Goal: Complete application form: Complete application form

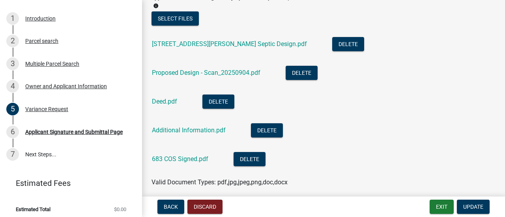
scroll to position [337, 0]
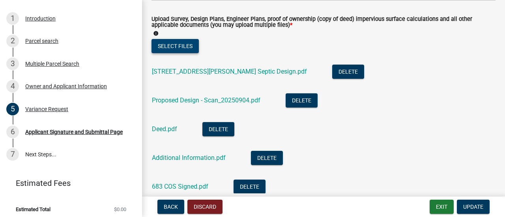
click at [176, 45] on button "Select files" at bounding box center [174, 46] width 47 height 14
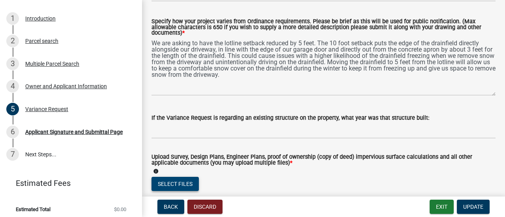
scroll to position [204, 0]
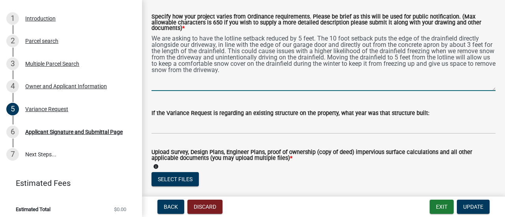
drag, startPoint x: 282, startPoint y: 71, endPoint x: 143, endPoint y: 30, distance: 145.1
click at [143, 30] on div "Variance Request share Share Indicate the relevant Otter Tail County Ordinance(…" at bounding box center [323, 209] width 363 height 807
click at [40, 21] on div "Introduction" at bounding box center [40, 19] width 30 height 6
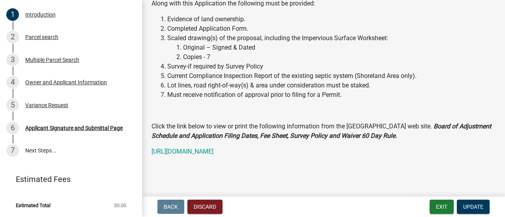
scroll to position [234, 0]
click at [467, 209] on span "Update" at bounding box center [473, 207] width 20 height 6
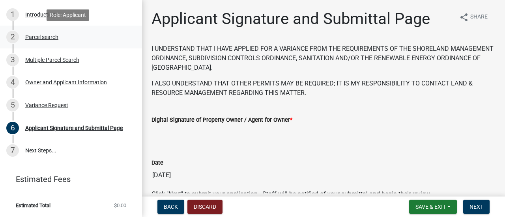
click at [43, 39] on div "Parcel search" at bounding box center [41, 37] width 33 height 6
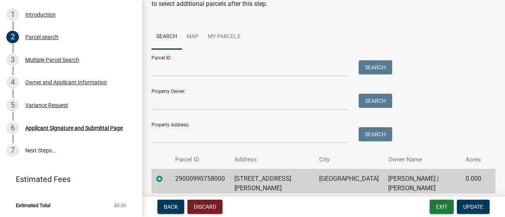
scroll to position [95, 0]
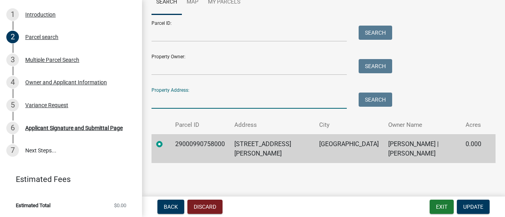
click at [174, 102] on input "Property Address:" at bounding box center [248, 101] width 195 height 16
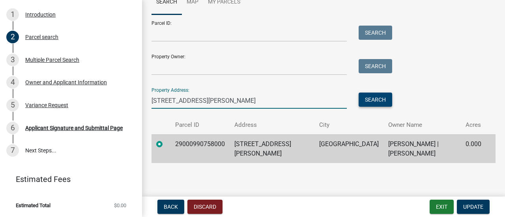
type input "[STREET_ADDRESS][PERSON_NAME]"
click at [376, 101] on button "Search" at bounding box center [376, 100] width 34 height 14
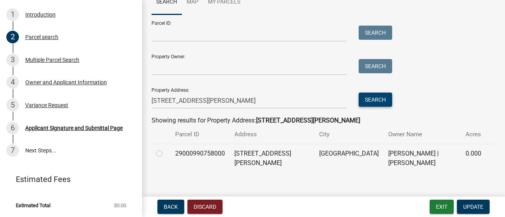
scroll to position [105, 0]
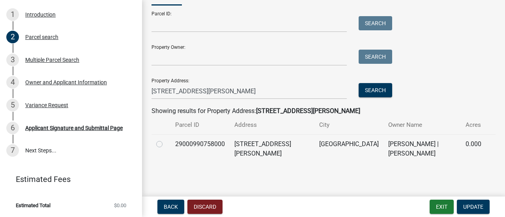
click at [166, 140] on label at bounding box center [166, 140] width 0 height 0
click at [166, 145] on input "radio" at bounding box center [168, 142] width 5 height 5
radio input "true"
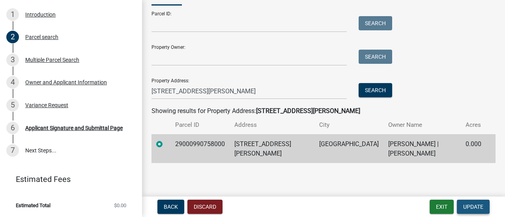
click at [484, 207] on button "Update" at bounding box center [473, 207] width 33 height 14
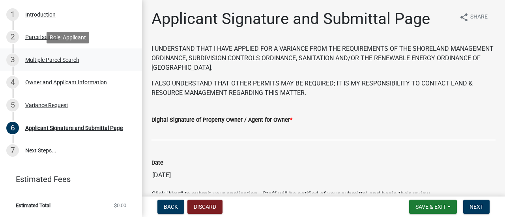
click at [54, 58] on div "Multiple Parcel Search" at bounding box center [52, 60] width 54 height 6
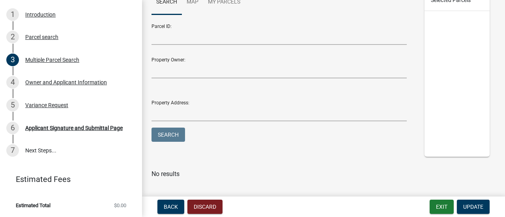
scroll to position [130, 0]
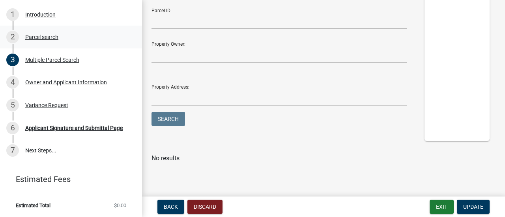
click at [40, 40] on div "2 Parcel search" at bounding box center [67, 37] width 123 height 13
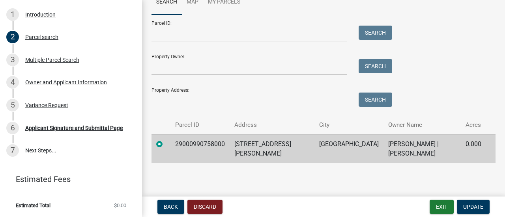
scroll to position [78, 0]
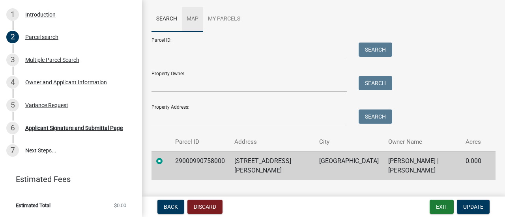
click at [192, 22] on link "Map" at bounding box center [192, 19] width 21 height 25
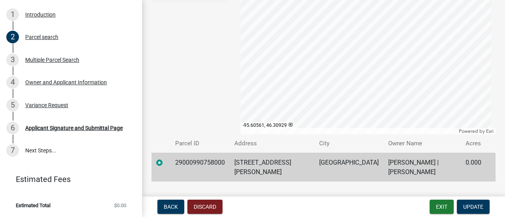
scroll to position [175, 0]
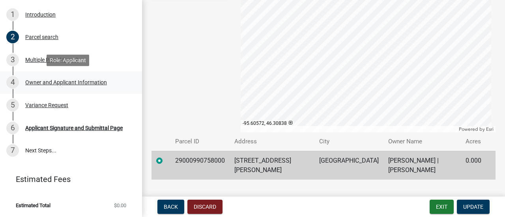
click at [70, 81] on div "Owner and Applicant Information" at bounding box center [66, 83] width 82 height 6
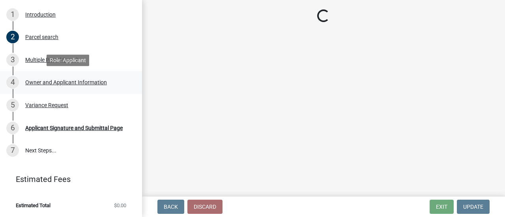
scroll to position [0, 0]
select select "4e1281d9-a122-458a-80e3-8ca1aefebfd7"
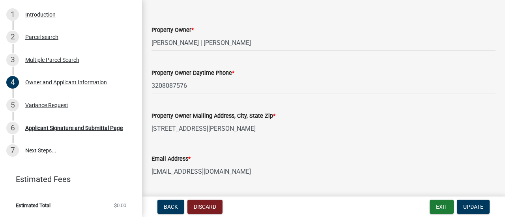
scroll to position [41, 0]
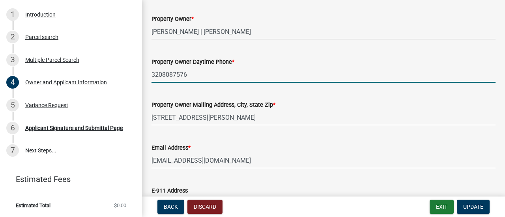
click at [161, 72] on input "3208087576" at bounding box center [323, 75] width 344 height 16
click at [175, 76] on input "320-8087576" at bounding box center [323, 75] width 344 height 16
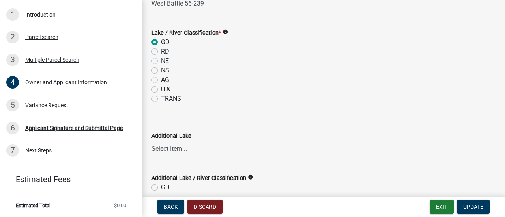
scroll to position [453, 0]
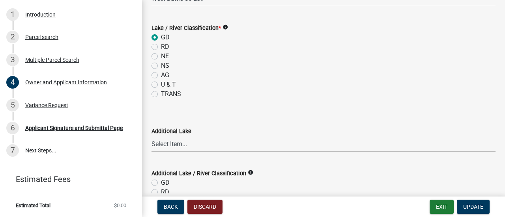
type input "[PHONE_NUMBER]"
click at [226, 29] on icon "info" at bounding box center [225, 27] width 6 height 6
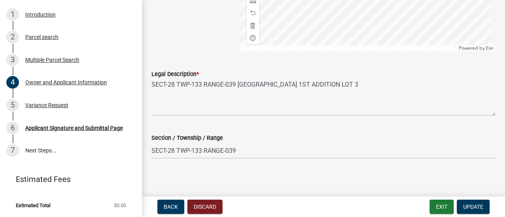
scroll to position [862, 0]
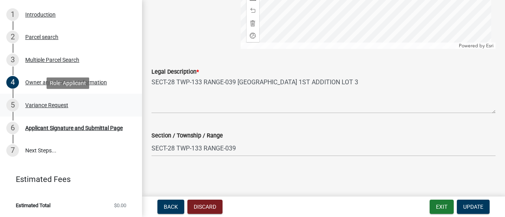
click at [47, 108] on div "Variance Request" at bounding box center [46, 106] width 43 height 6
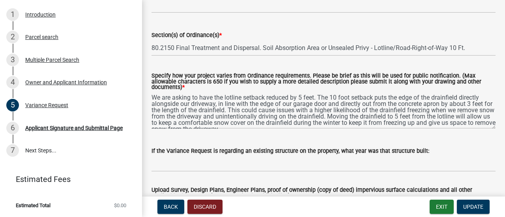
scroll to position [142, 0]
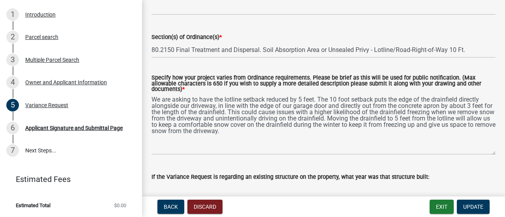
drag, startPoint x: 489, startPoint y: 130, endPoint x: 491, endPoint y: 154, distance: 24.1
click at [491, 154] on div "Specify how your project varies from Ordinance requirements. Please be brief as…" at bounding box center [324, 109] width 356 height 91
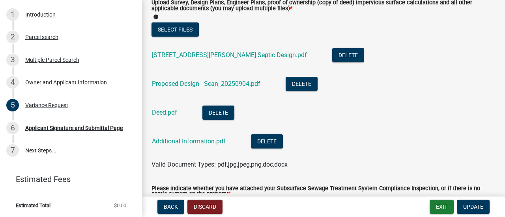
scroll to position [352, 0]
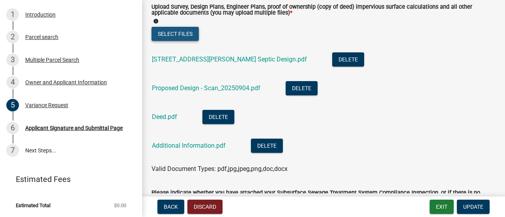
click at [179, 35] on button "Select files" at bounding box center [174, 34] width 47 height 14
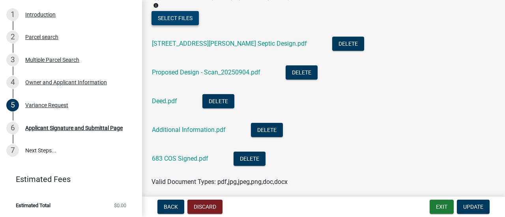
scroll to position [366, 0]
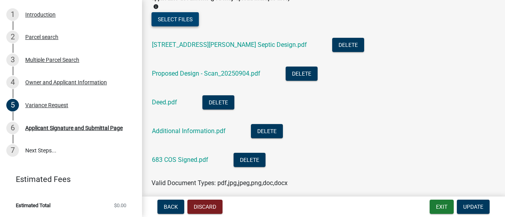
click at [170, 19] on button "Select files" at bounding box center [174, 19] width 47 height 14
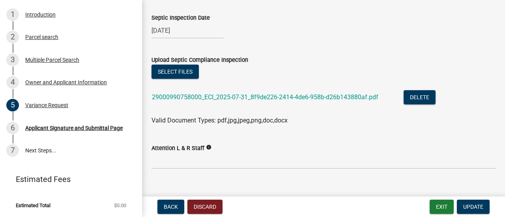
scroll to position [650, 0]
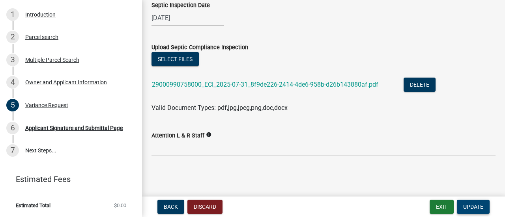
click at [470, 207] on span "Update" at bounding box center [473, 207] width 20 height 6
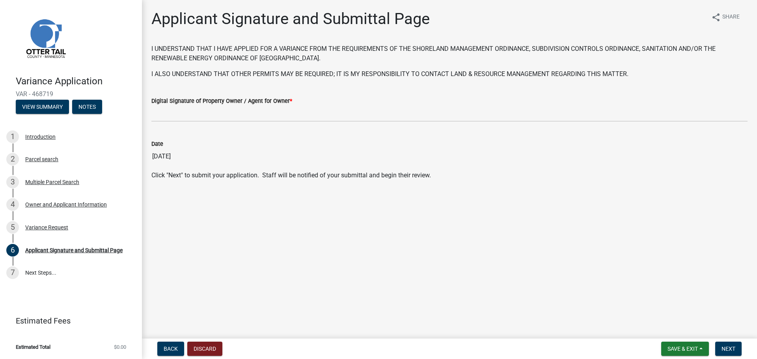
scroll to position [0, 0]
click at [42, 217] on div "Variance Request" at bounding box center [46, 228] width 43 height 6
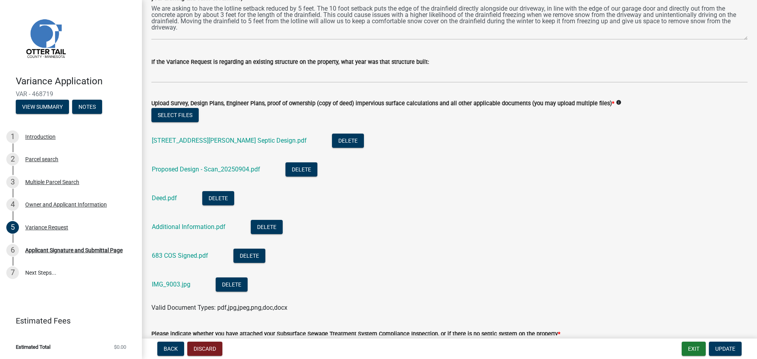
scroll to position [237, 0]
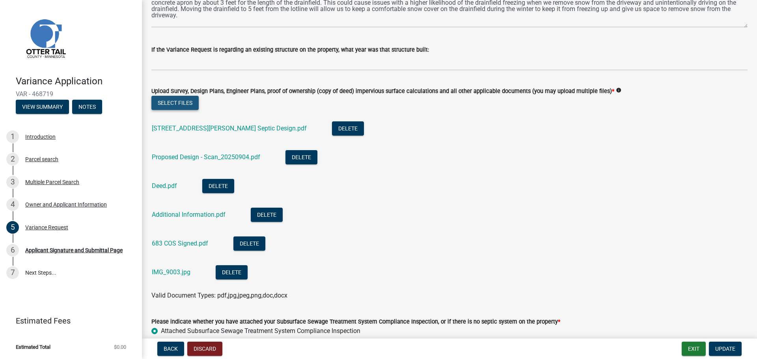
click at [177, 103] on button "Select files" at bounding box center [174, 103] width 47 height 14
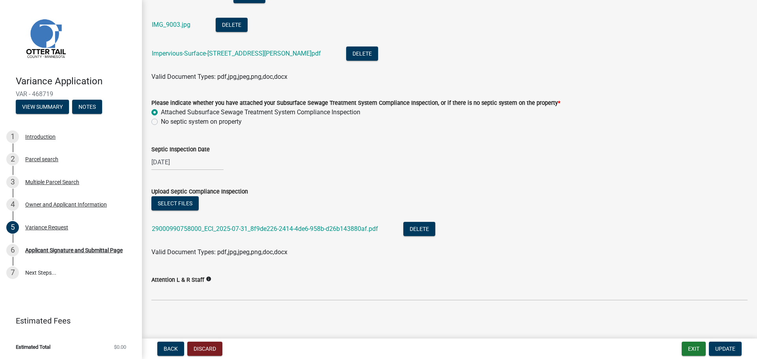
scroll to position [487, 0]
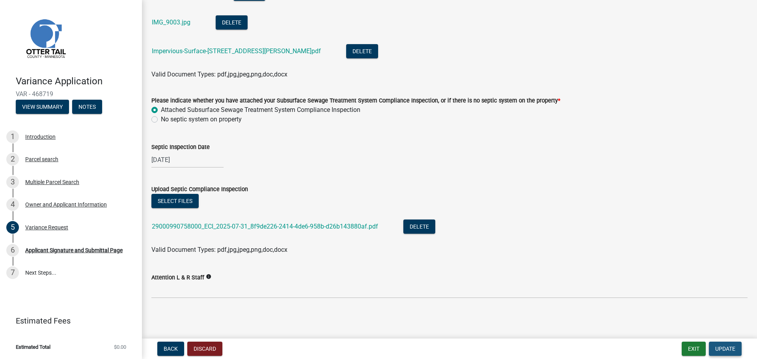
click at [504, 217] on span "Update" at bounding box center [725, 349] width 20 height 6
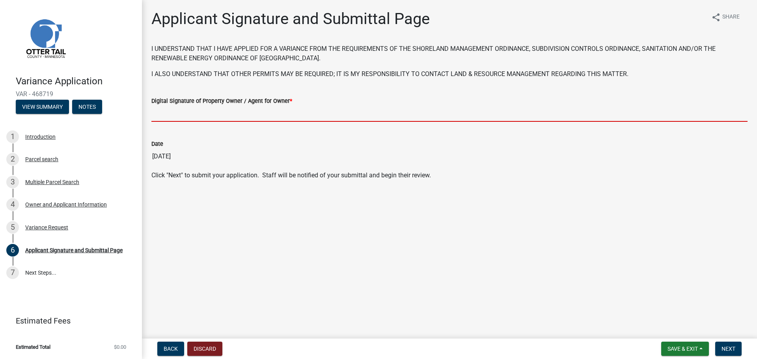
click at [180, 118] on input "Digital Signature of Property Owner / Agent for Owner *" at bounding box center [449, 114] width 596 height 16
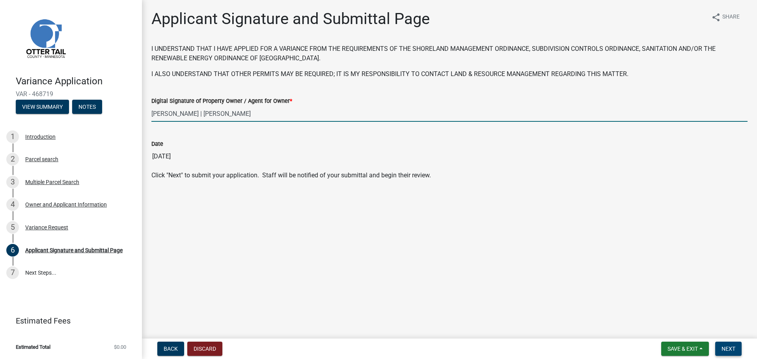
type input "[PERSON_NAME] | [PERSON_NAME]"
click at [504, 217] on span "Next" at bounding box center [729, 349] width 14 height 6
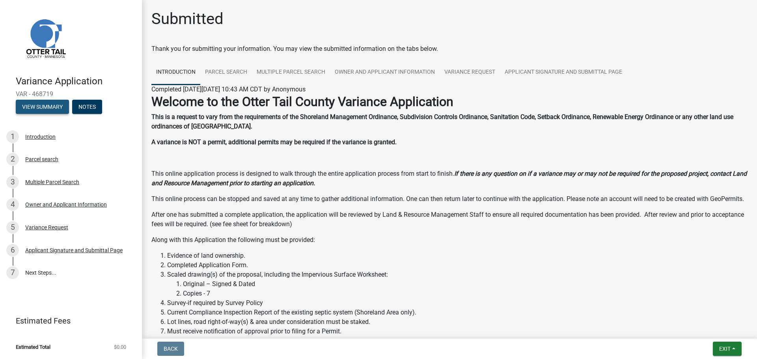
click at [43, 108] on button "View Summary" at bounding box center [42, 107] width 53 height 14
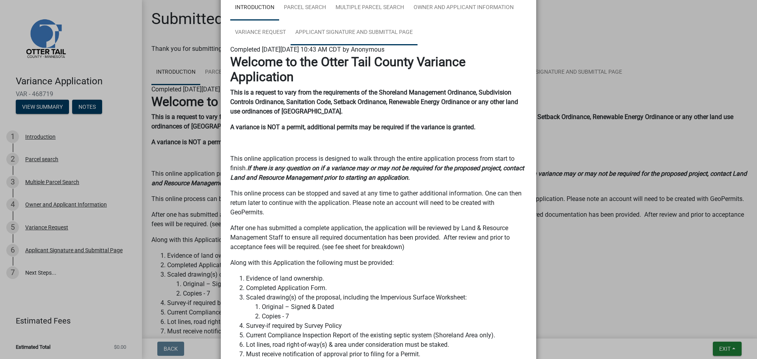
scroll to position [31, 0]
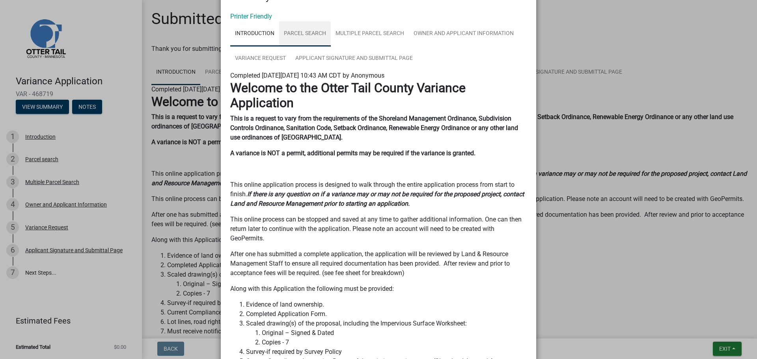
click at [309, 30] on link "Parcel search" at bounding box center [305, 33] width 52 height 25
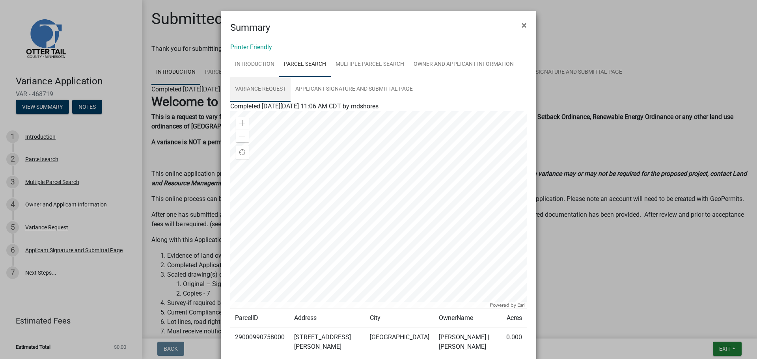
click at [254, 89] on link "Variance Request" at bounding box center [260, 89] width 60 height 25
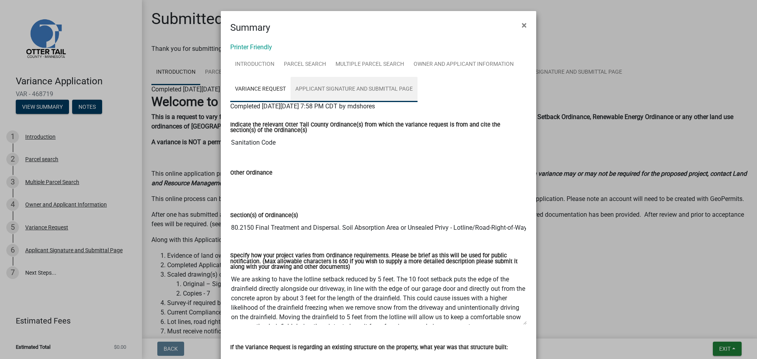
click at [334, 88] on link "Applicant Signature and Submittal Page" at bounding box center [354, 89] width 127 height 25
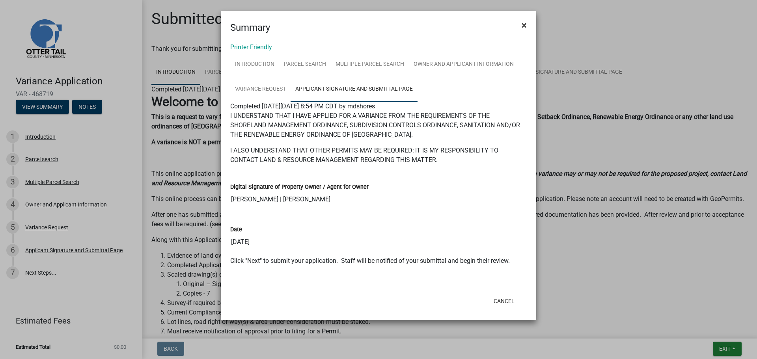
click at [504, 24] on span "×" at bounding box center [524, 25] width 5 height 11
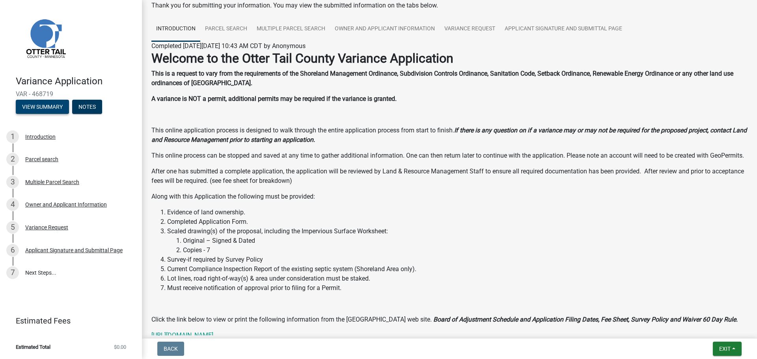
scroll to position [104, 0]
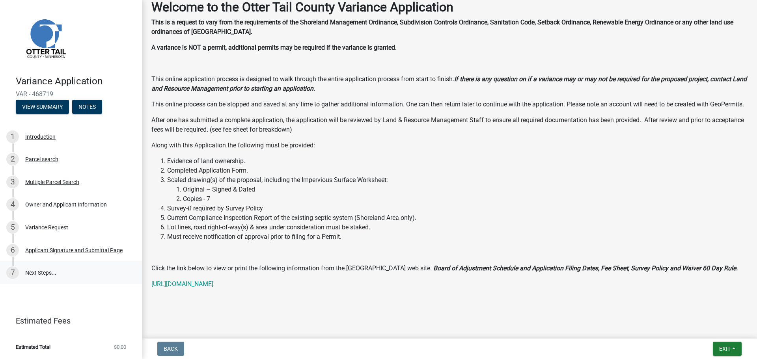
click at [66, 217] on link "7 Next Steps..." at bounding box center [71, 272] width 142 height 23
click at [88, 111] on button "Notes" at bounding box center [87, 107] width 30 height 14
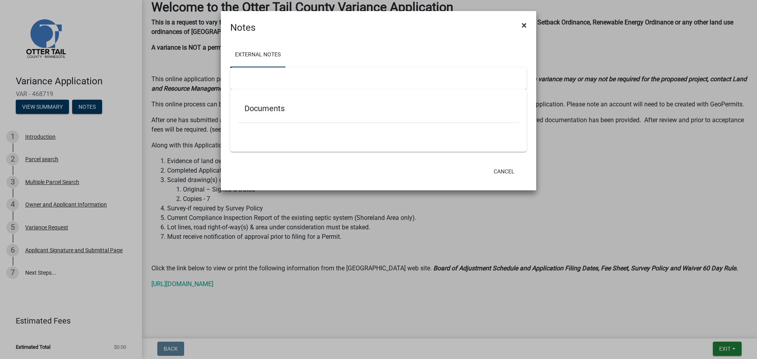
click at [504, 25] on span "×" at bounding box center [524, 25] width 5 height 11
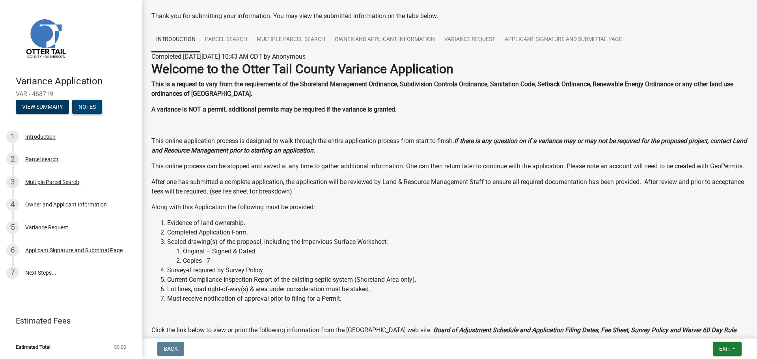
scroll to position [0, 0]
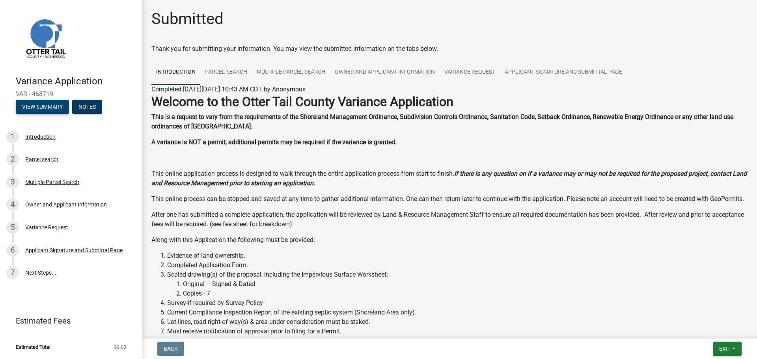
click at [45, 107] on button "View Summary" at bounding box center [42, 107] width 53 height 14
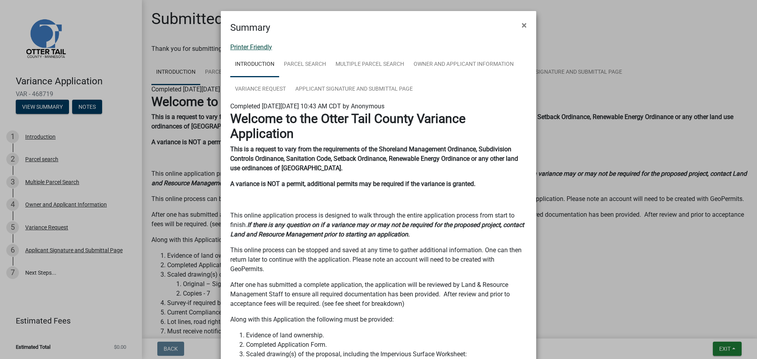
click at [254, 49] on link "Printer Friendly" at bounding box center [251, 46] width 42 height 7
click at [504, 26] on button "×" at bounding box center [525, 25] width 18 height 22
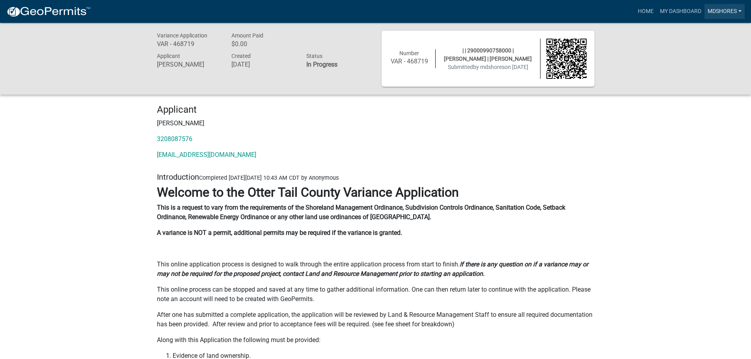
click at [742, 10] on link "mdshores" at bounding box center [725, 11] width 40 height 15
click at [644, 49] on div "Variance Application VAR - 468719 Amount Paid $0.00 Applicant Marie Shores Crea…" at bounding box center [375, 59] width 751 height 72
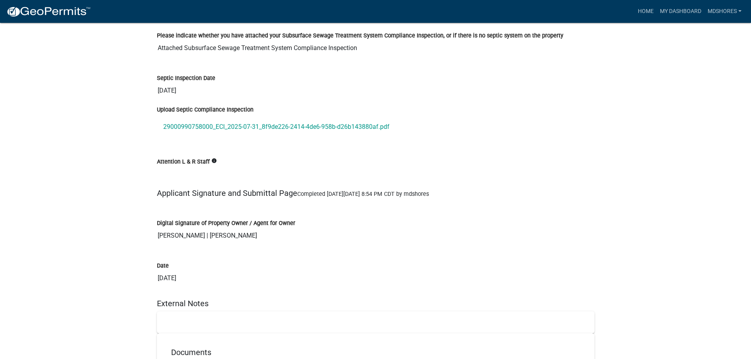
scroll to position [2278, 0]
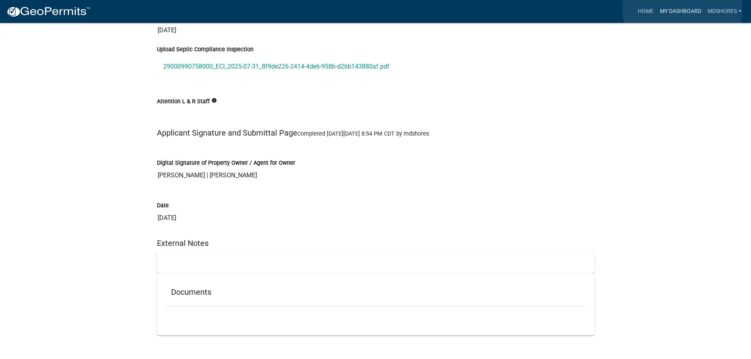
click at [683, 9] on link "My Dashboard" at bounding box center [681, 11] width 48 height 15
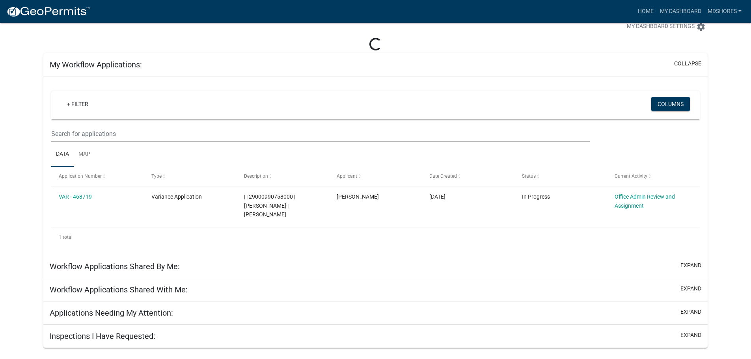
scroll to position [23, 0]
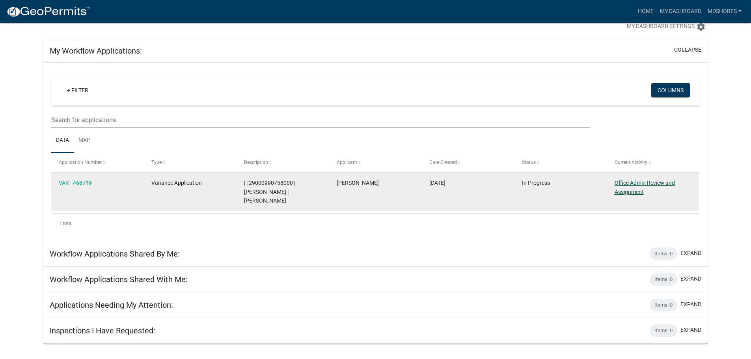
click at [634, 183] on link "Office Admin Review and Assignment" at bounding box center [645, 187] width 60 height 15
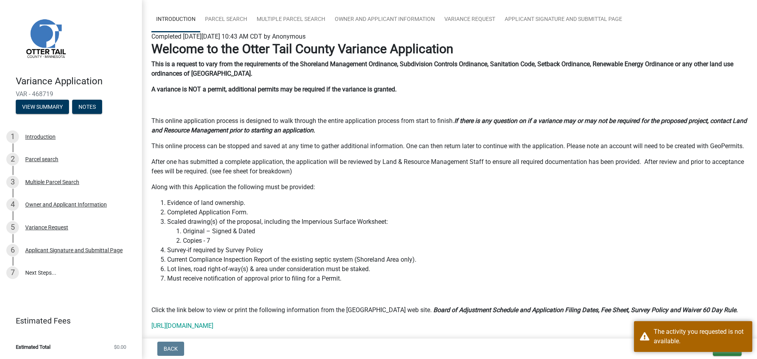
scroll to position [104, 0]
